Goal: Task Accomplishment & Management: Manage account settings

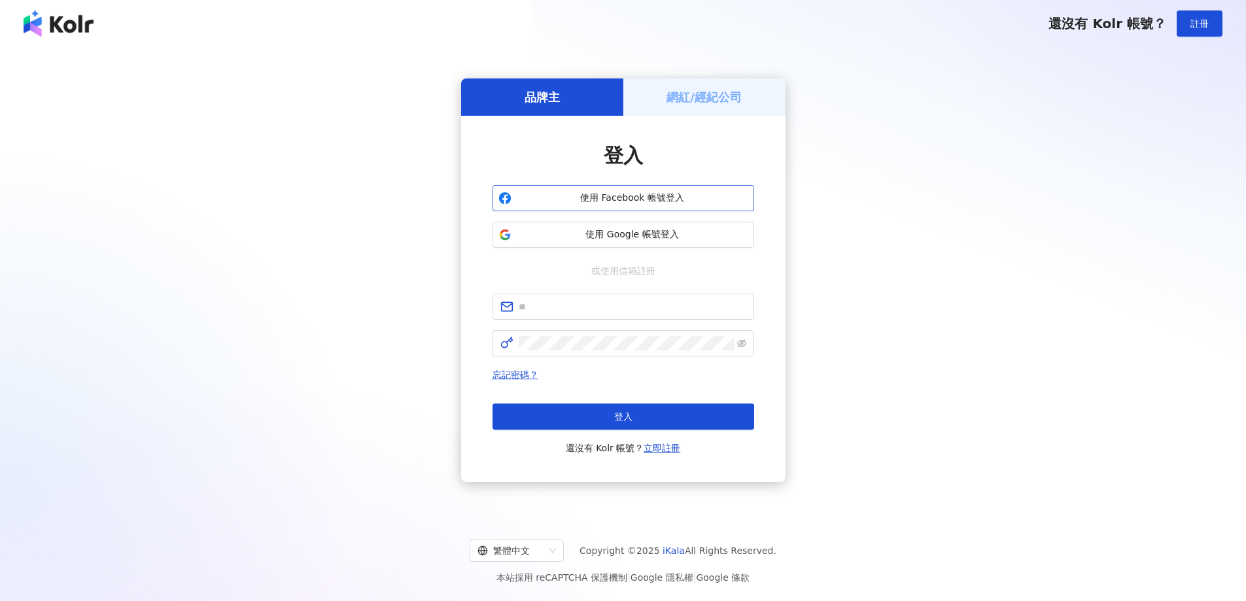
click at [622, 197] on span "使用 Facebook 帳號登入" at bounding box center [633, 198] width 232 height 13
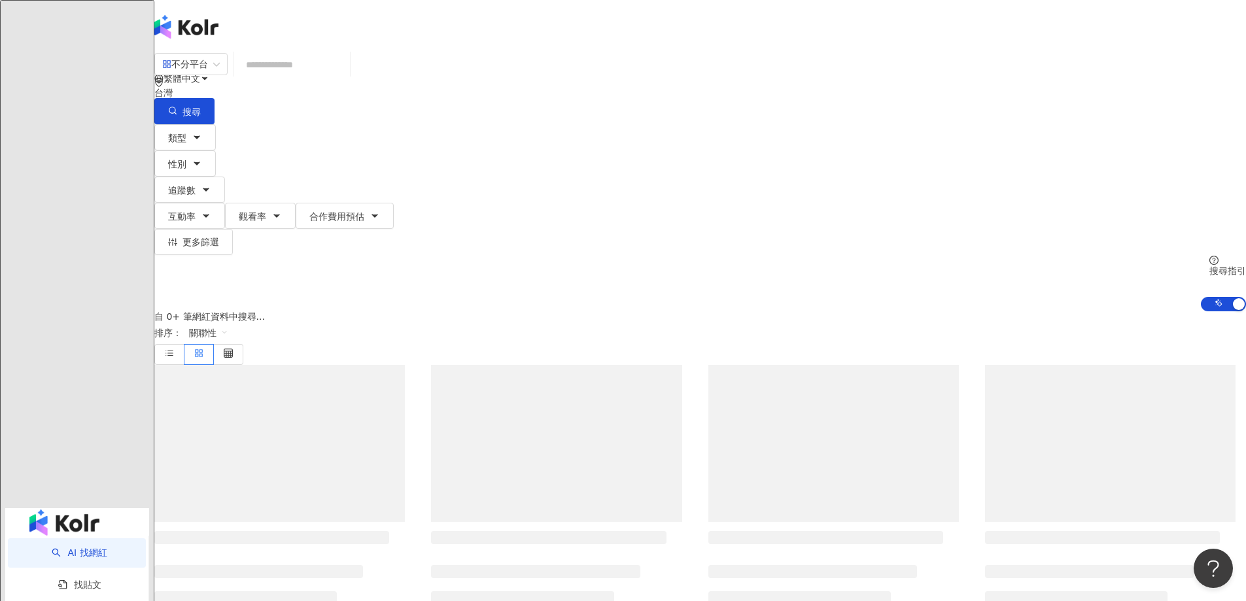
click at [181, 171] on span "S" at bounding box center [167, 184] width 26 height 26
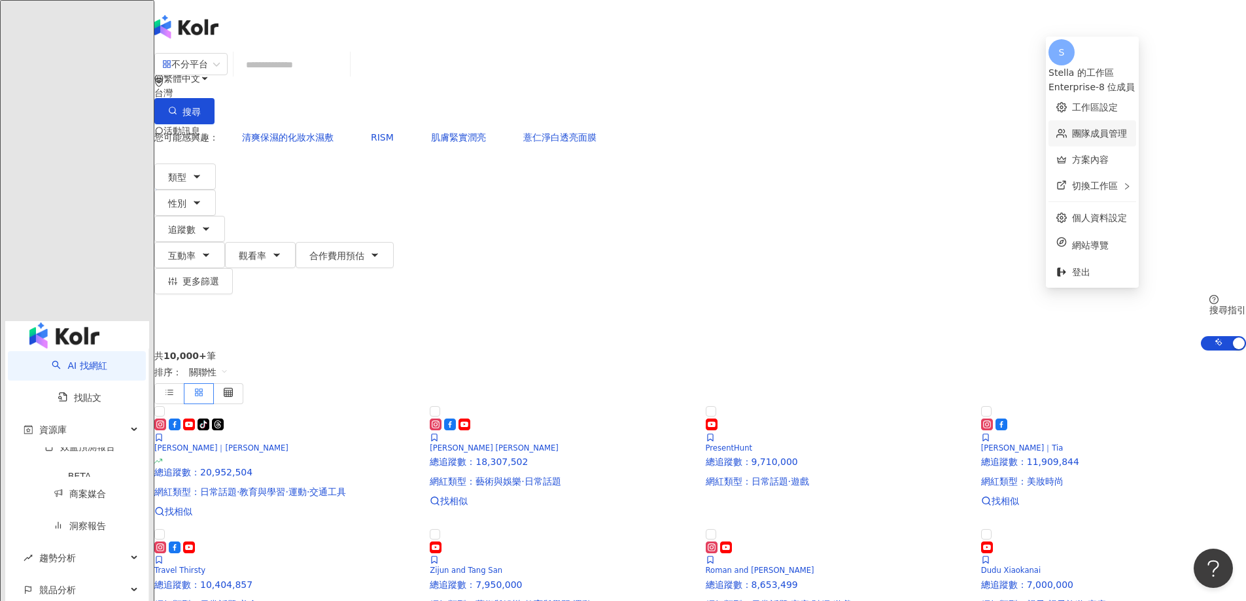
click at [1086, 128] on link "團隊成員管理" at bounding box center [1099, 133] width 55 height 10
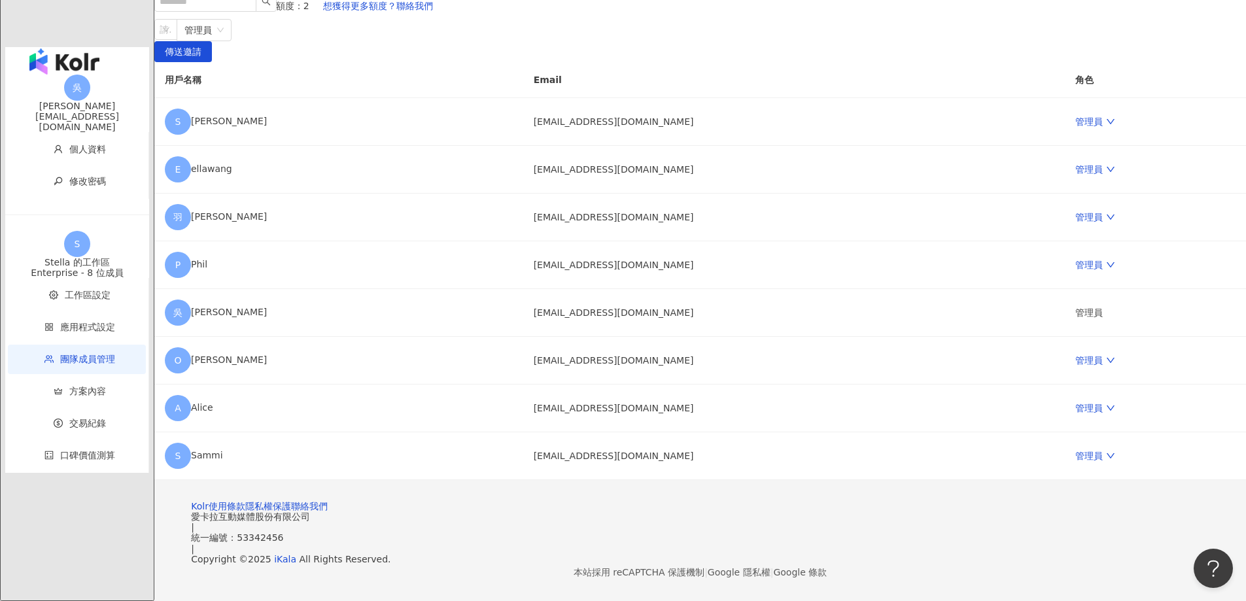
scroll to position [256, 0]
drag, startPoint x: 684, startPoint y: 405, endPoint x: 589, endPoint y: 400, distance: 94.9
click at [589, 432] on td "pd822@funcare.com" at bounding box center [794, 456] width 542 height 48
copy td "pd822@funcare.com"
click at [290, 340] on div "團隊成員管理 邀請團隊成員加入 團隊成員人數上限：10 ｜ 剩餘額度：2 想獲得更多額度？聯絡我們 請輸入一個或多個電子郵件 管理員 傳送邀請 用戶名稱 Em…" at bounding box center [700, 226] width 1092 height 508
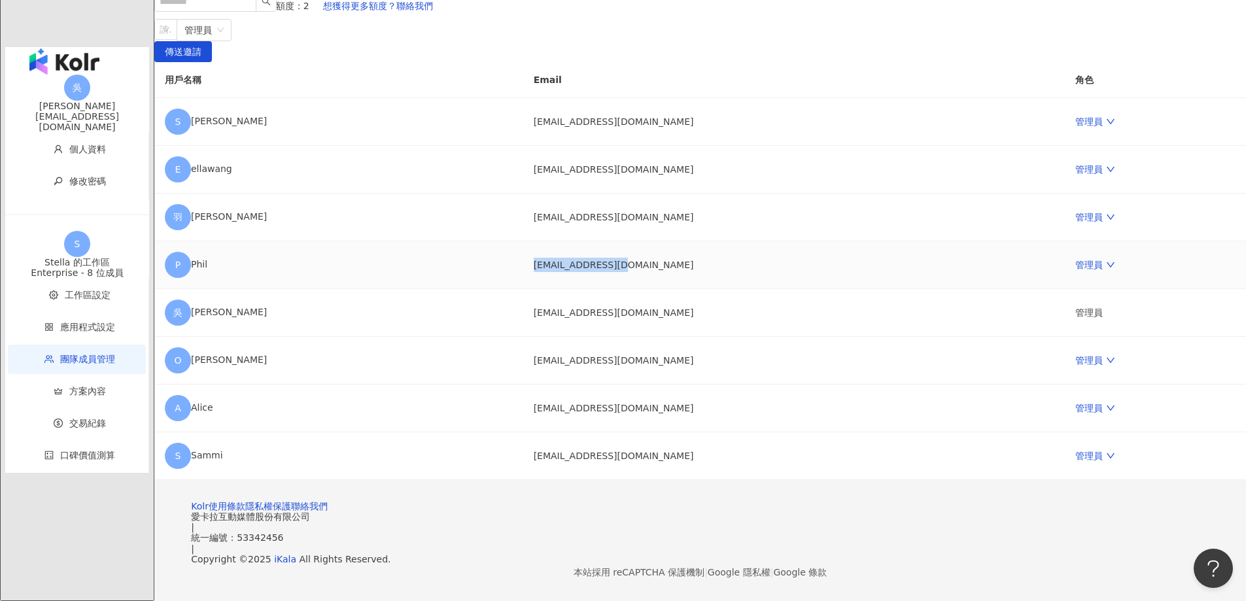
drag, startPoint x: 696, startPoint y: 217, endPoint x: 581, endPoint y: 216, distance: 115.1
click at [581, 241] on td "pd820@funcare.com" at bounding box center [794, 265] width 542 height 48
copy td "pd820@funcare.com"
click at [264, 300] on main "團隊成員管理 邀請團隊成員加入 團隊成員人數上限：10 ｜ 剩餘額度：2 想獲得更多額度？聯絡我們 請輸入一個或多個電子郵件 管理員 傳送邀請 用戶名稱 Em…" at bounding box center [700, 226] width 1092 height 508
click at [279, 256] on div "團隊成員管理 邀請團隊成員加入 團隊成員人數上限：10 ｜ 剩餘額度：2 想獲得更多額度？聯絡我們 請輸入一個或多個電子郵件 管理員 傳送邀請 用戶名稱 Em…" at bounding box center [700, 226] width 1092 height 508
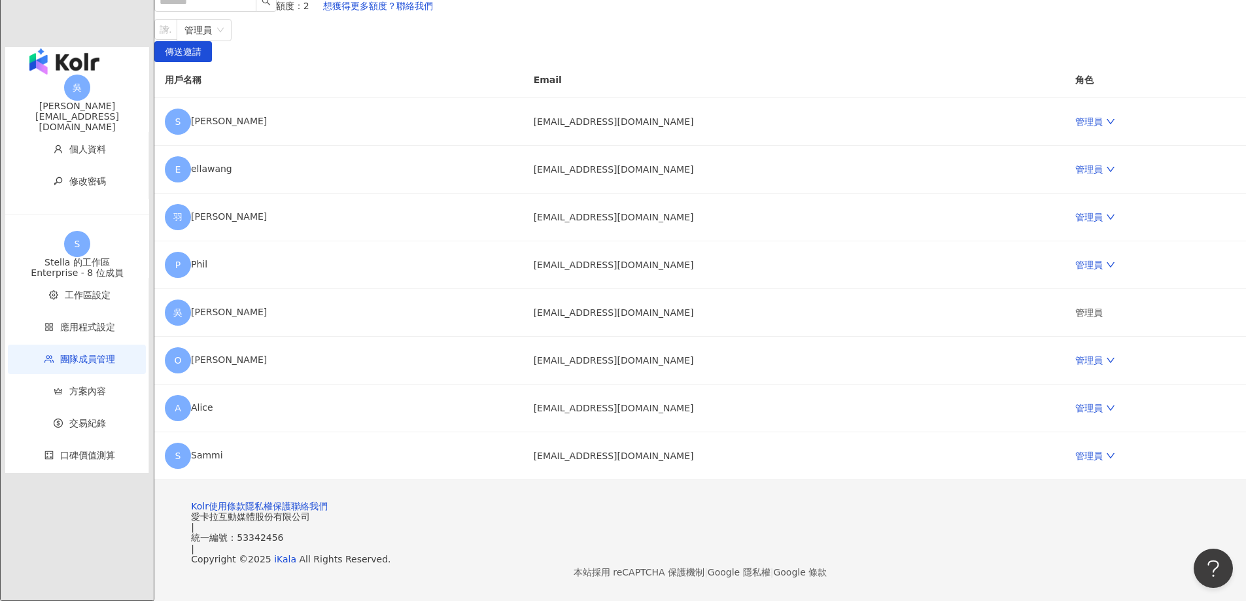
click at [269, 283] on main "團隊成員管理 邀請團隊成員加入 團隊成員人數上限：10 ｜ 剩餘額度：2 想獲得更多額度？聯絡我們 請輸入一個或多個電子郵件 管理員 傳送邀請 用戶名稱 Em…" at bounding box center [700, 226] width 1092 height 508
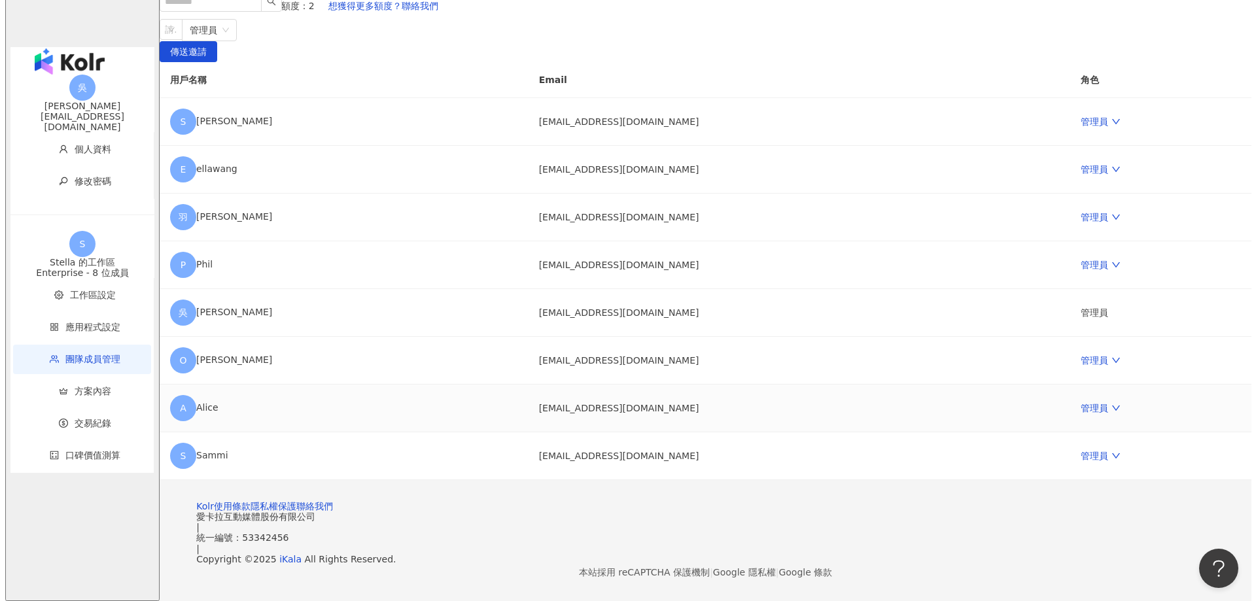
scroll to position [191, 0]
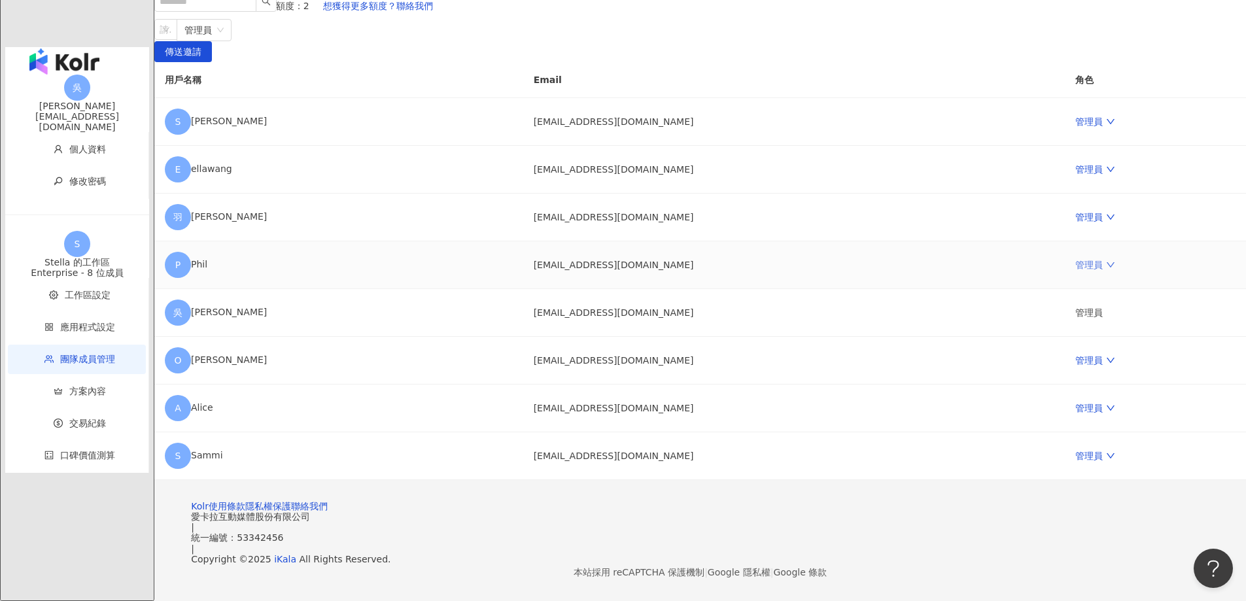
click at [1075, 270] on link "管理員" at bounding box center [1094, 265] width 39 height 10
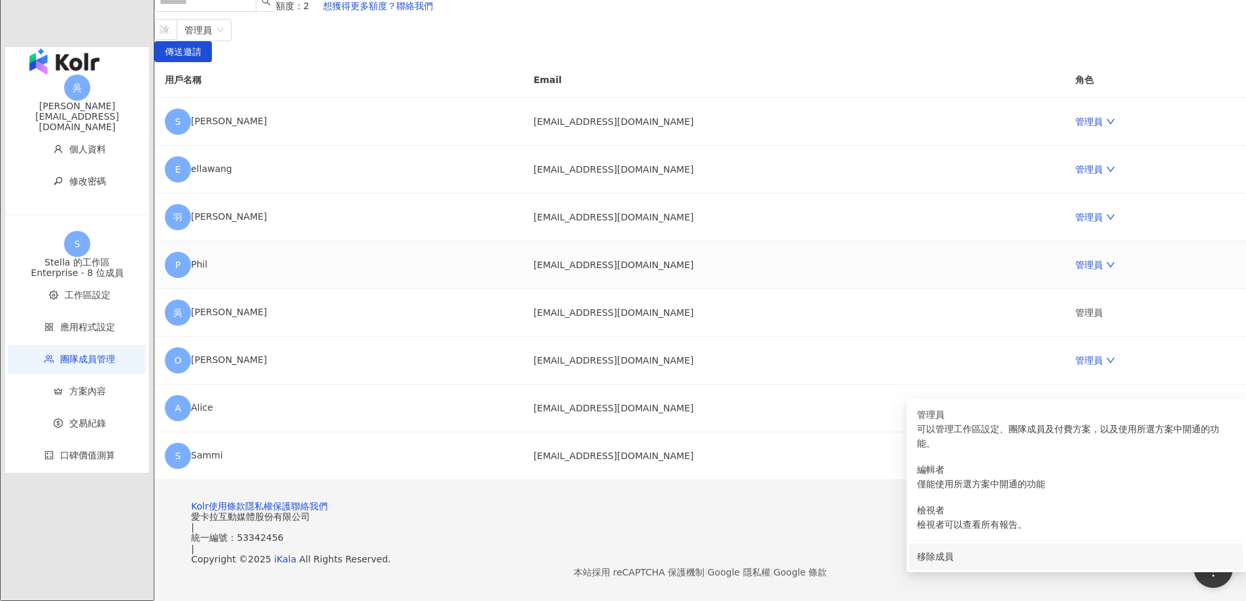
click at [949, 549] on div "移除成員" at bounding box center [1076, 556] width 319 height 14
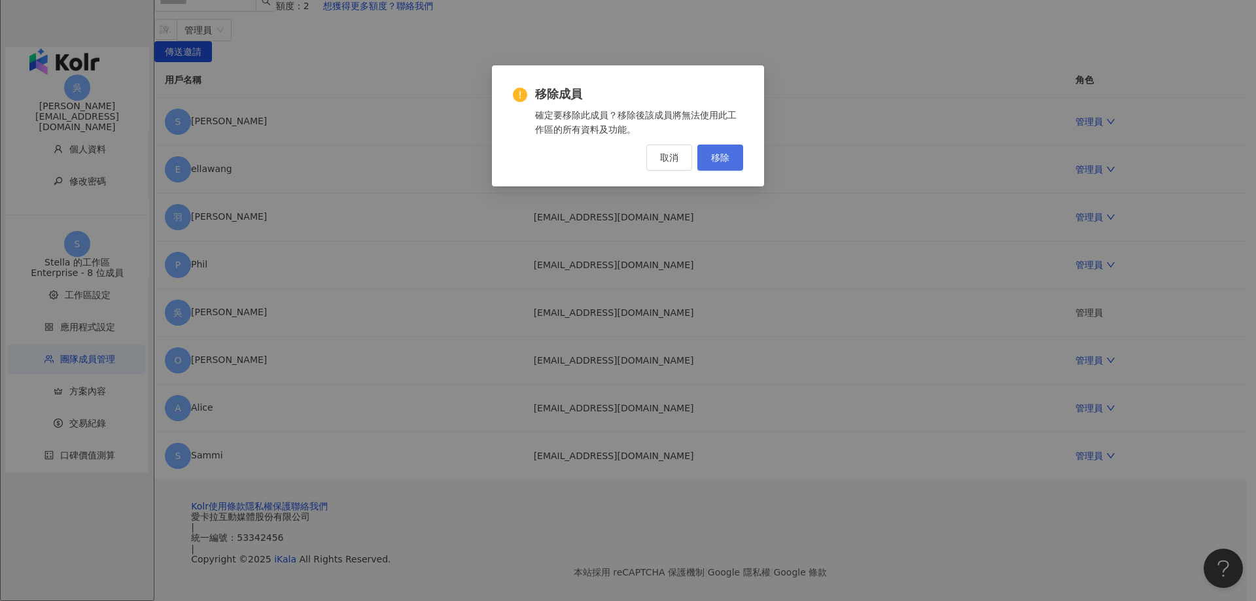
click at [718, 158] on span "移除" at bounding box center [720, 157] width 18 height 10
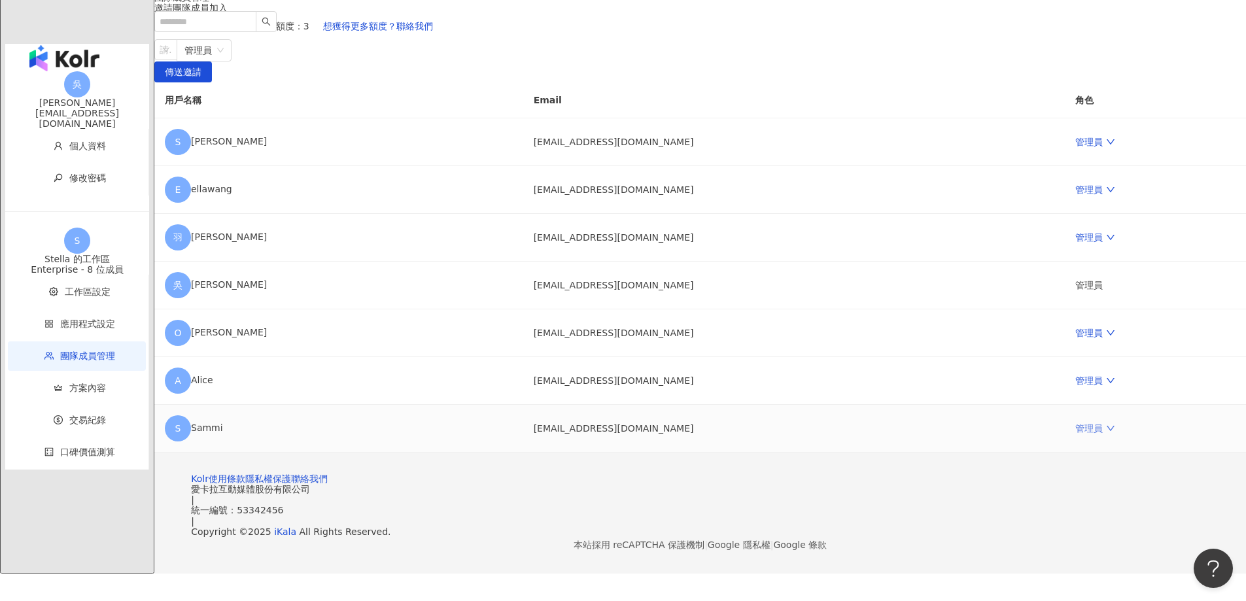
click at [1075, 423] on link "管理員" at bounding box center [1094, 428] width 39 height 10
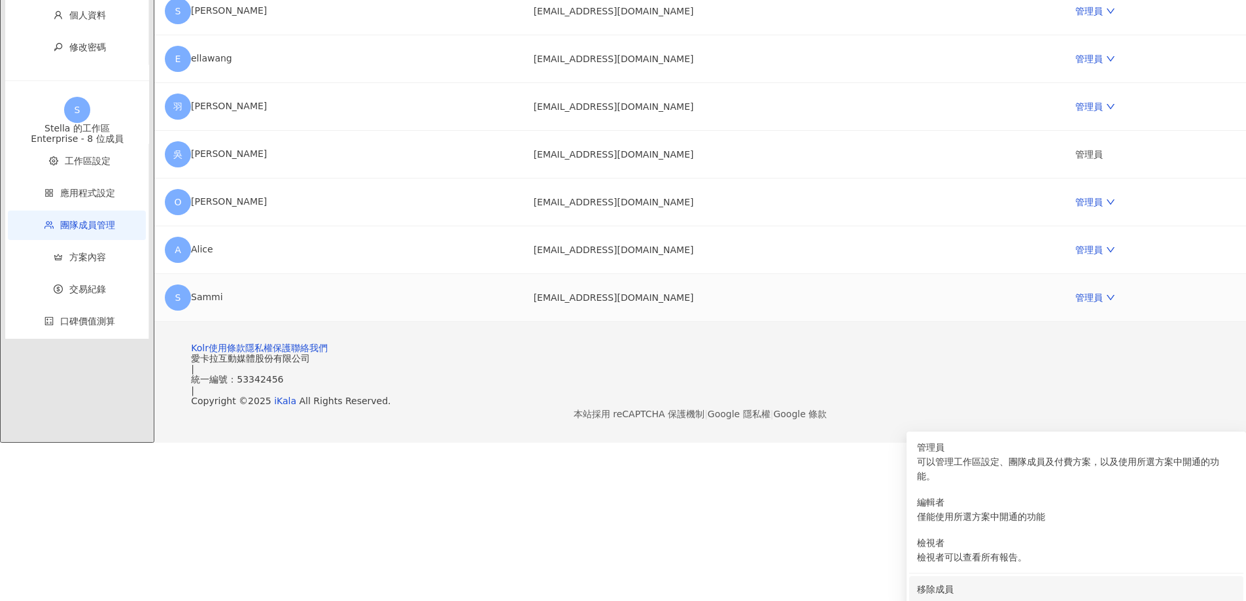
click at [939, 582] on div "移除成員" at bounding box center [1076, 589] width 319 height 14
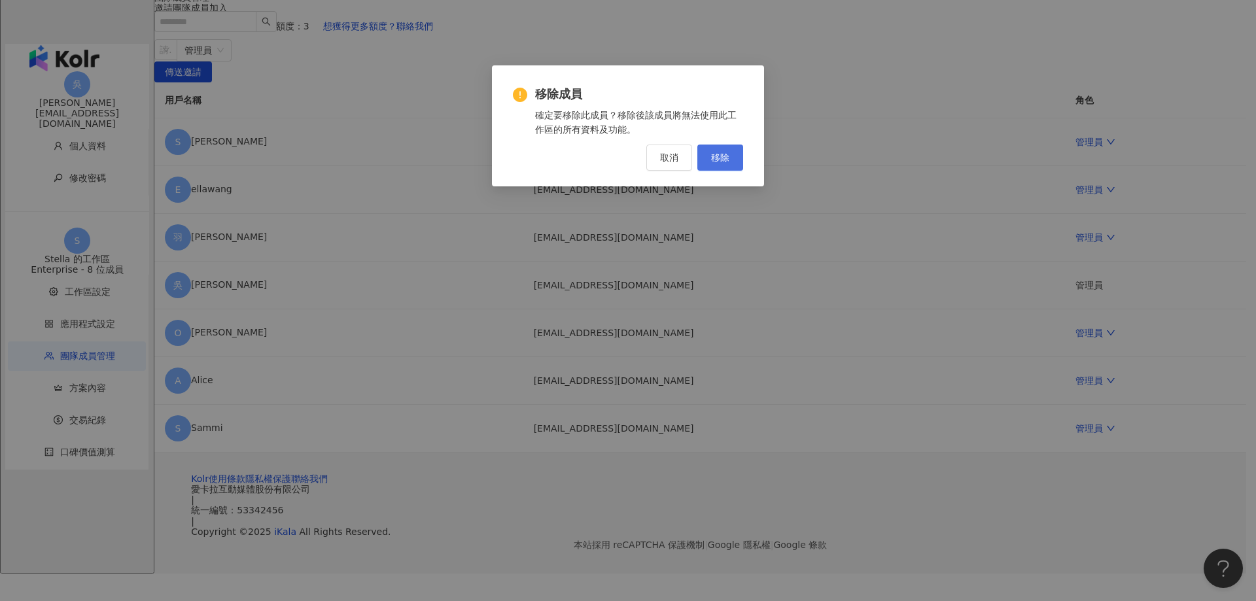
click at [720, 161] on span "移除" at bounding box center [720, 157] width 18 height 10
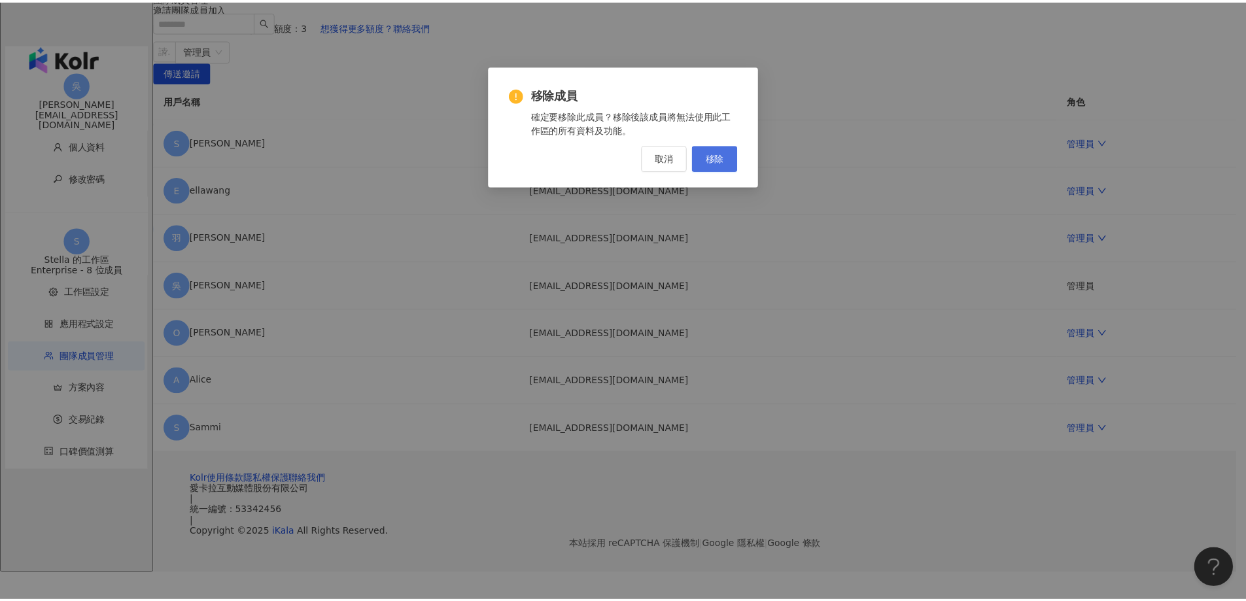
scroll to position [161, 0]
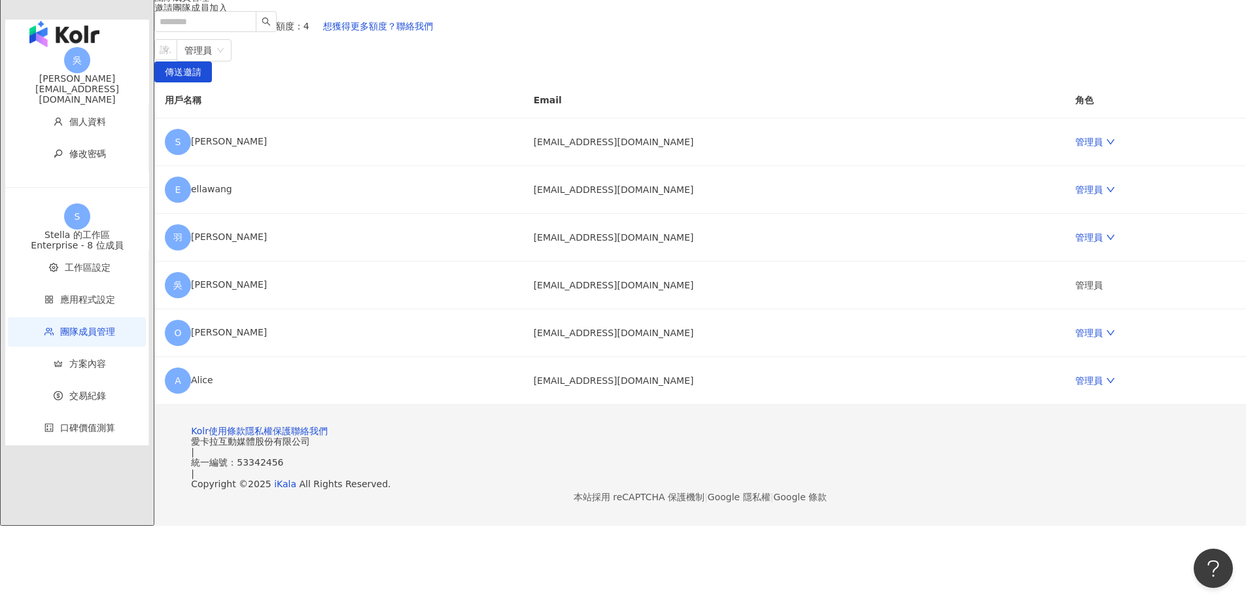
drag, startPoint x: 281, startPoint y: 286, endPoint x: 298, endPoint y: 254, distance: 36.6
click at [281, 286] on div "團隊成員管理 邀請團隊成員加入 團隊成員人數上限：10 ｜ 剩餘額度：4 想獲得更多額度？聯絡我們 請輸入一個或多個電子郵件 管理員 傳送邀請 用戶名稱 Em…" at bounding box center [700, 198] width 1092 height 413
click at [161, 55] on div at bounding box center [159, 50] width 4 height 10
paste input "**********"
type input "**********"
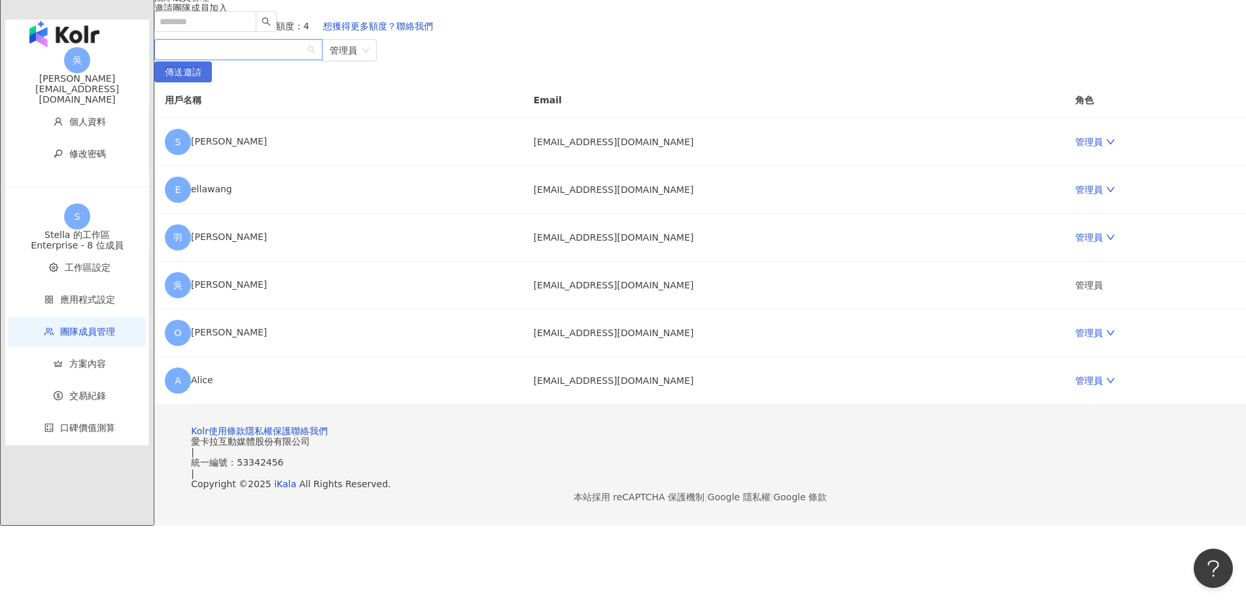
click at [201, 69] on span "傳送邀請" at bounding box center [183, 72] width 37 height 21
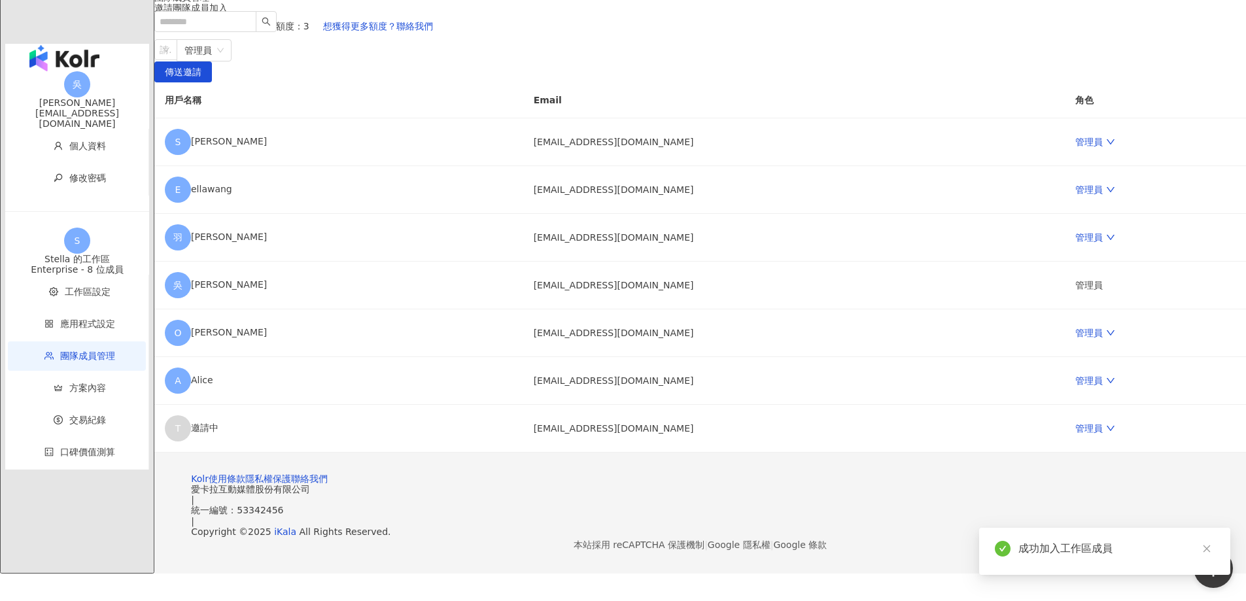
click at [35, 45] on img "button" at bounding box center [64, 58] width 70 height 26
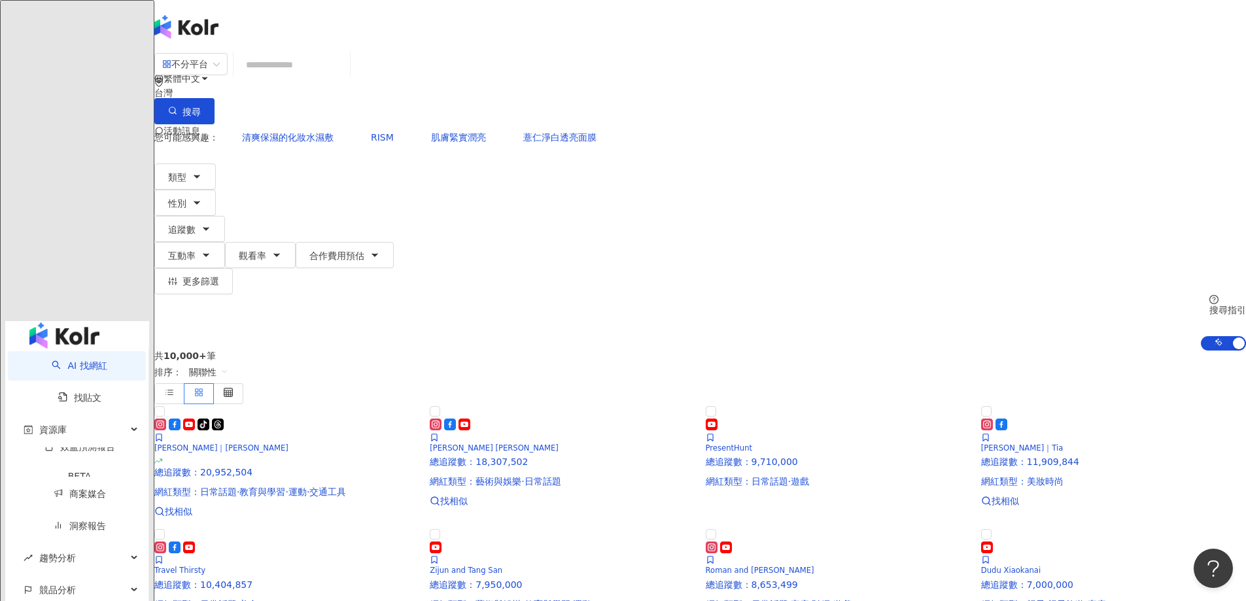
drag, startPoint x: 213, startPoint y: 227, endPoint x: 223, endPoint y: 223, distance: 11.2
click at [213, 227] on main "不分平台 台灣 搜尋 您可能感興趣： 清爽保濕的化妝水濕敷 RISM 肌膚緊實潤亮 薏仁淨白透亮面膜 類型 性別 追蹤數 互動率 觀看率 合作費用預估 更多篩…" at bounding box center [700, 429] width 1092 height 755
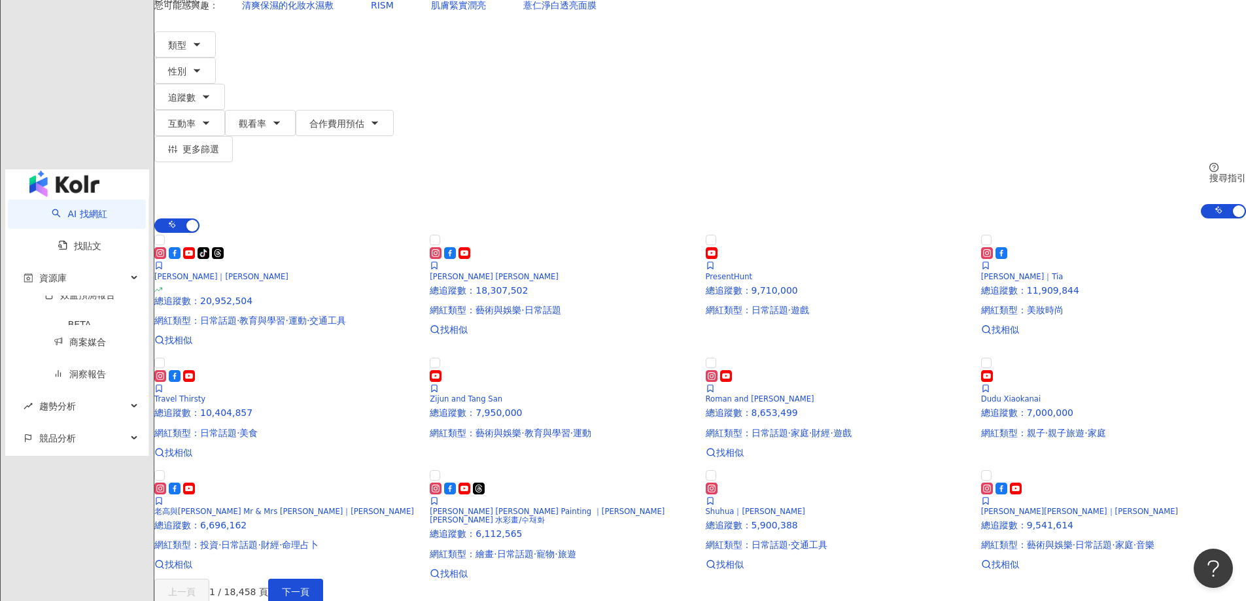
scroll to position [196, 0]
